Goal: Task Accomplishment & Management: Manage account settings

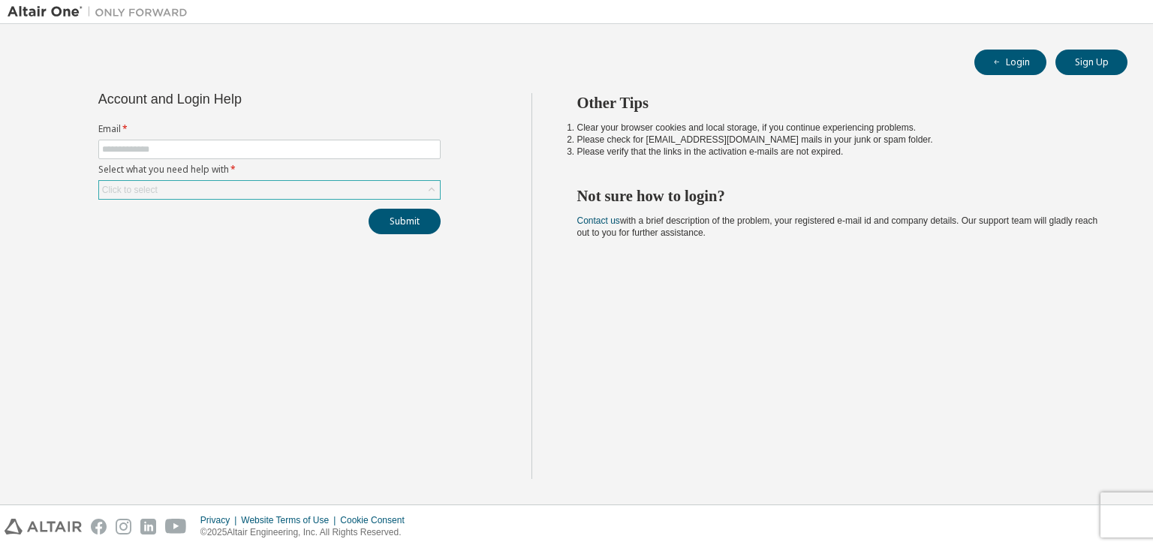
click at [210, 195] on div "Click to select" at bounding box center [269, 190] width 341 height 18
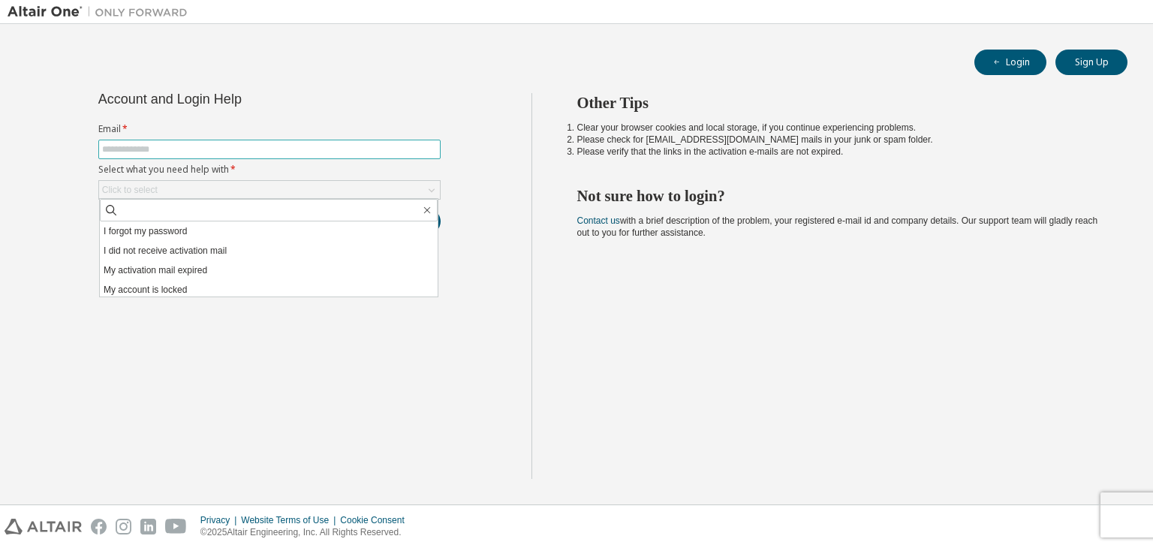
click at [164, 143] on input "text" at bounding box center [269, 149] width 335 height 12
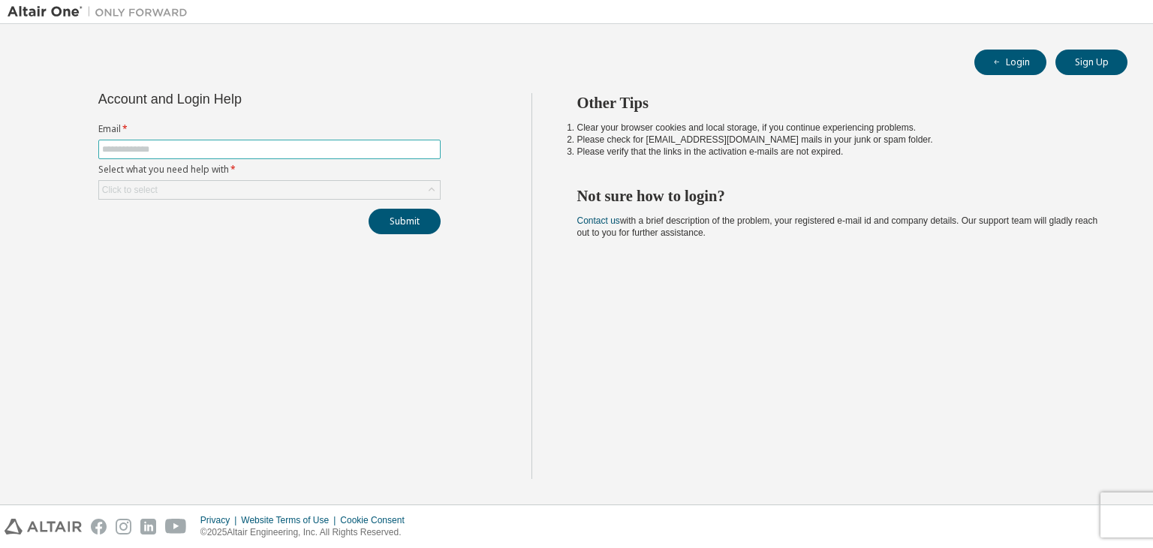
click at [164, 143] on input "text" at bounding box center [269, 149] width 335 height 12
click at [1025, 54] on button "Login" at bounding box center [1010, 63] width 72 height 26
click at [212, 146] on input "text" at bounding box center [269, 149] width 335 height 12
type input "**********"
click at [218, 185] on div "Click to select" at bounding box center [269, 190] width 341 height 18
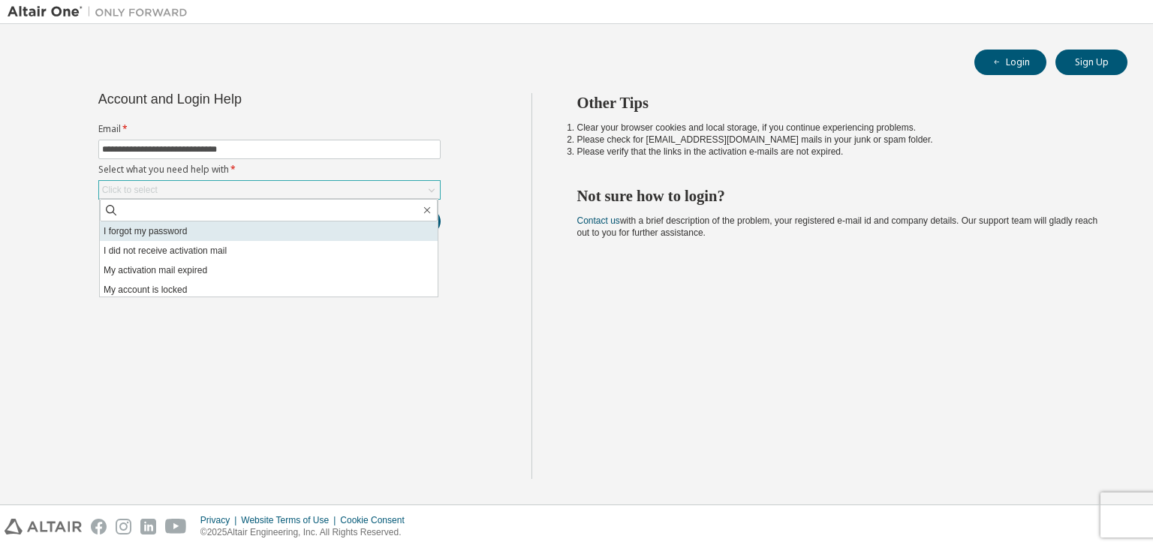
click at [206, 232] on li "I forgot my password" at bounding box center [269, 231] width 338 height 20
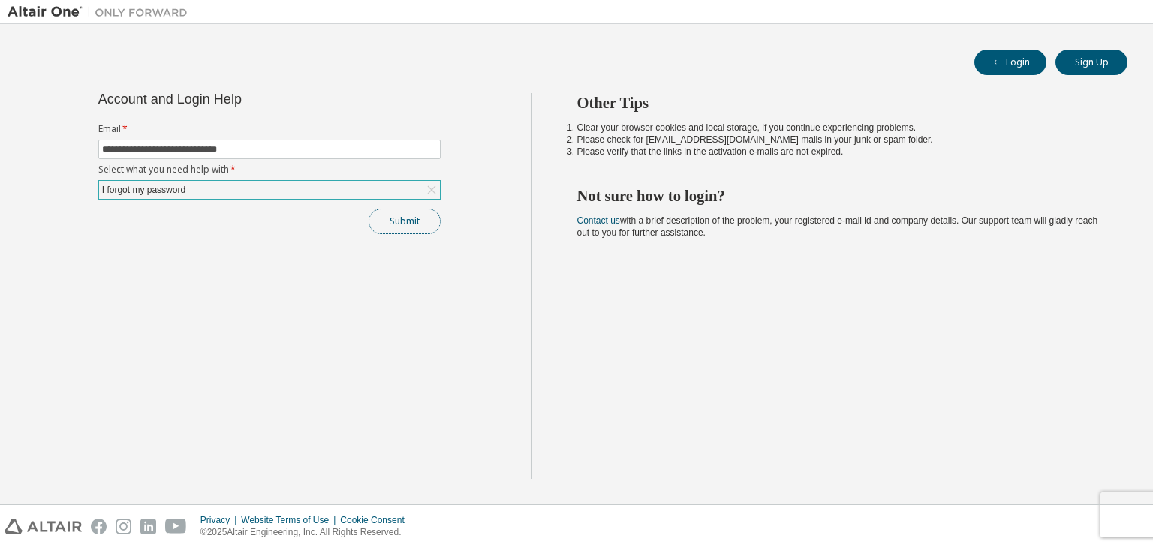
click at [397, 222] on button "Submit" at bounding box center [404, 222] width 72 height 26
